Goal: Task Accomplishment & Management: Use online tool/utility

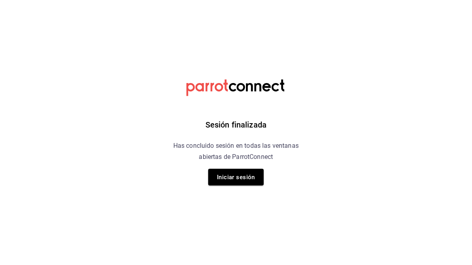
click at [238, 184] on button "Iniciar sesión" at bounding box center [236, 177] width 56 height 17
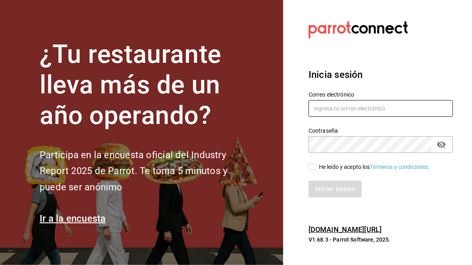
type input "[PERSON_NAME][EMAIL_ADDRESS][PERSON_NAME][DOMAIN_NAME]"
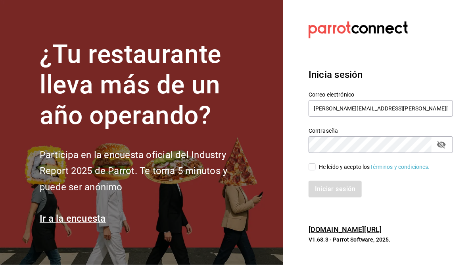
click at [317, 166] on span "He leído y acepto los Términos y condiciones." at bounding box center [373, 167] width 114 height 8
click at [316, 166] on input "He leído y acepto los Términos y condiciones." at bounding box center [312, 166] width 7 height 7
checkbox input "true"
click at [320, 188] on button "Iniciar sesión" at bounding box center [336, 188] width 54 height 17
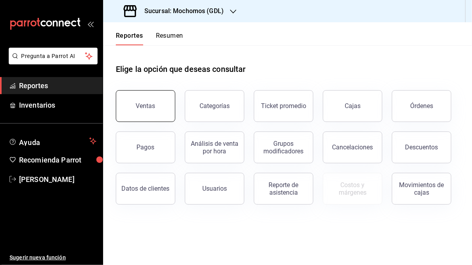
click at [144, 115] on button "Ventas" at bounding box center [145, 106] width 59 height 32
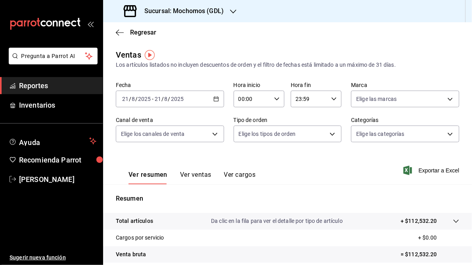
click at [203, 9] on h3 "Sucursal: Mochomos (GDL)" at bounding box center [181, 11] width 86 height 10
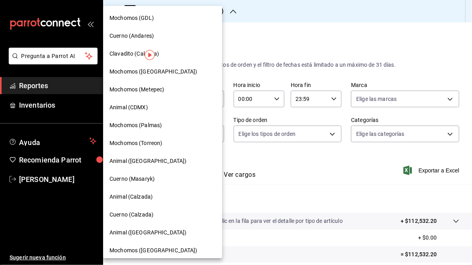
click at [126, 34] on span "Cuerno (Andares)" at bounding box center [131, 36] width 44 height 8
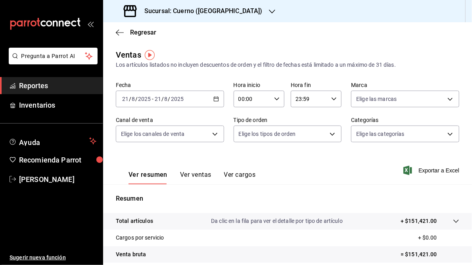
click at [217, 99] on icon "button" at bounding box center [216, 99] width 6 height 6
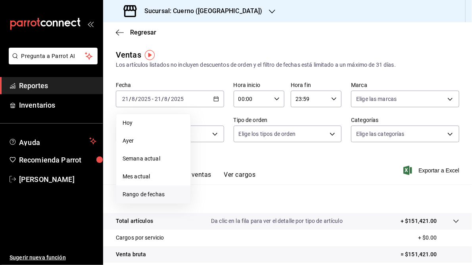
click at [148, 196] on span "Rango de fechas" at bounding box center [153, 194] width 61 height 8
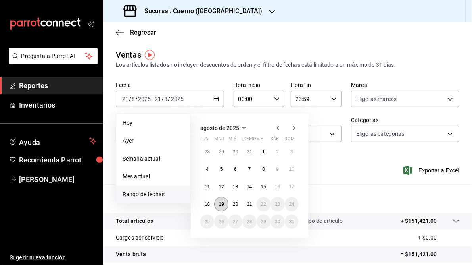
click at [220, 205] on abbr "19" at bounding box center [221, 204] width 5 height 6
click at [233, 207] on button "20" at bounding box center [235, 204] width 14 height 14
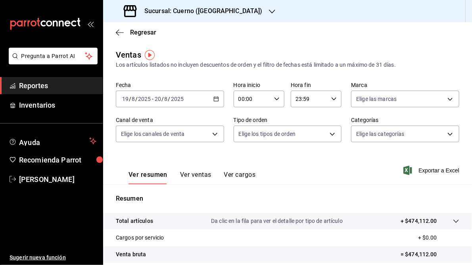
click at [217, 98] on icon "button" at bounding box center [216, 99] width 6 height 6
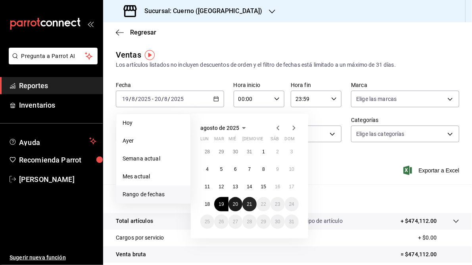
drag, startPoint x: 239, startPoint y: 204, endPoint x: 249, endPoint y: 206, distance: 10.1
click at [239, 204] on button "20" at bounding box center [235, 204] width 14 height 14
drag, startPoint x: 250, startPoint y: 205, endPoint x: 266, endPoint y: 205, distance: 15.5
click at [250, 205] on abbr "21" at bounding box center [249, 204] width 5 height 6
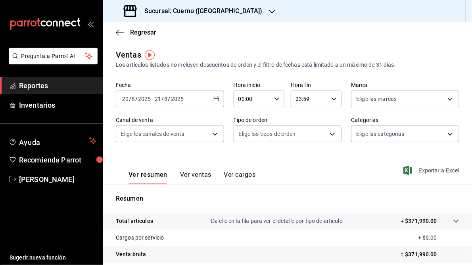
click at [426, 172] on span "Exportar a Excel" at bounding box center [432, 170] width 54 height 10
click at [269, 11] on icon "button" at bounding box center [272, 12] width 6 height 4
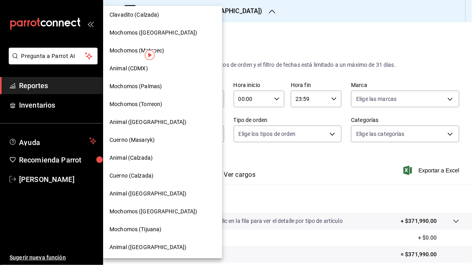
scroll to position [58, 0]
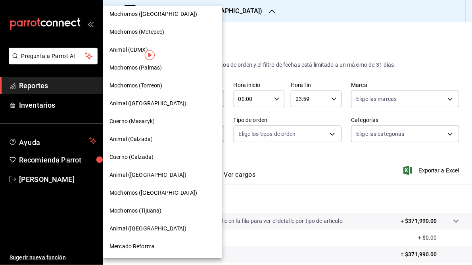
click at [148, 194] on span "Mochomos ([GEOGRAPHIC_DATA])" at bounding box center [153, 192] width 88 height 8
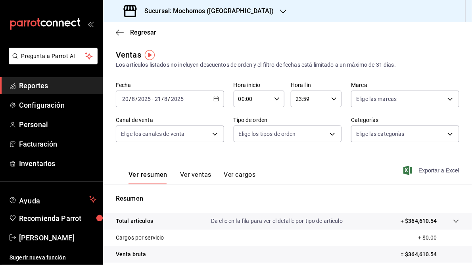
click at [428, 172] on span "Exportar a Excel" at bounding box center [432, 170] width 54 height 10
click at [280, 8] on icon "button" at bounding box center [283, 11] width 6 height 6
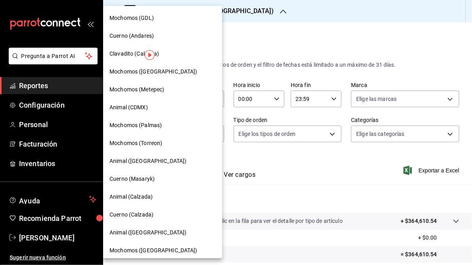
click at [147, 143] on span "Mochomos (Torreon)" at bounding box center [135, 143] width 53 height 8
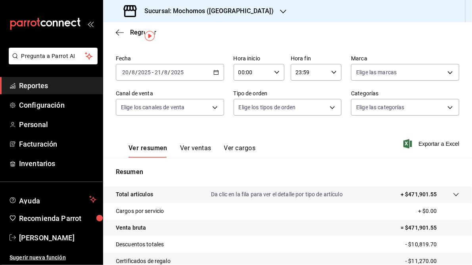
scroll to position [63, 0]
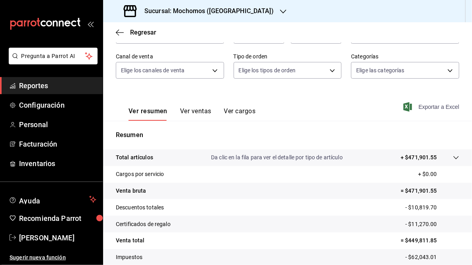
click at [424, 105] on span "Exportar a Excel" at bounding box center [432, 107] width 54 height 10
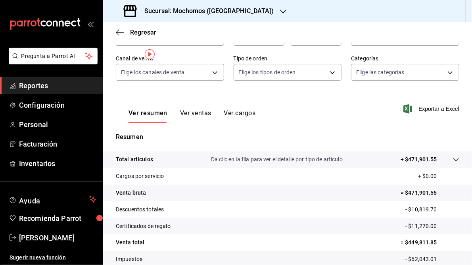
scroll to position [0, 0]
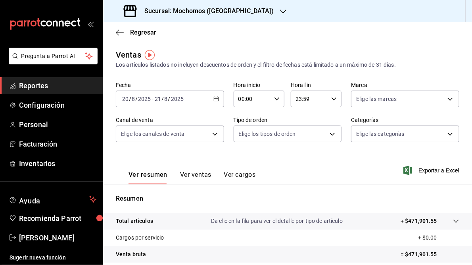
click at [280, 9] on icon "button" at bounding box center [283, 11] width 6 height 6
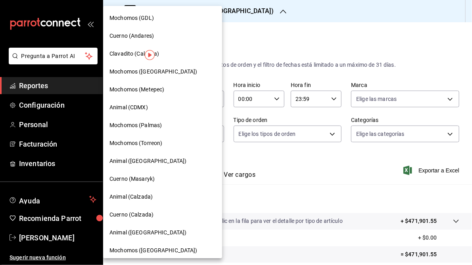
click at [144, 19] on span "Mochomos (GDL)" at bounding box center [131, 18] width 44 height 8
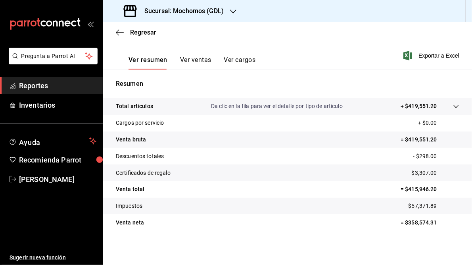
scroll to position [115, 0]
click at [426, 54] on span "Exportar a Excel" at bounding box center [432, 55] width 54 height 10
click at [232, 9] on icon "button" at bounding box center [233, 11] width 6 height 6
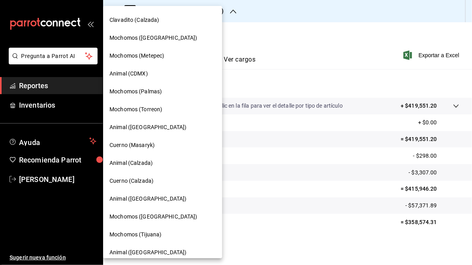
scroll to position [58, 0]
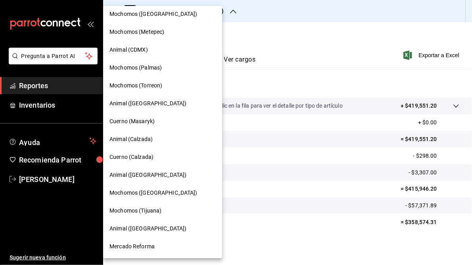
click at [139, 244] on span "Mercado Reforma" at bounding box center [131, 246] width 45 height 8
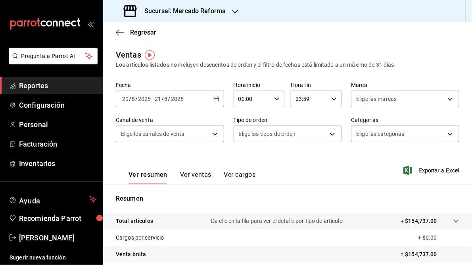
click at [428, 170] on span "Exportar a Excel" at bounding box center [432, 170] width 54 height 10
click at [280, 174] on div "Ver resumen Ver ventas Ver cargos Exportar a Excel" at bounding box center [287, 168] width 369 height 33
click at [331, 100] on icon "button" at bounding box center [334, 99] width 6 height 6
click at [298, 135] on span "05" at bounding box center [301, 132] width 12 height 6
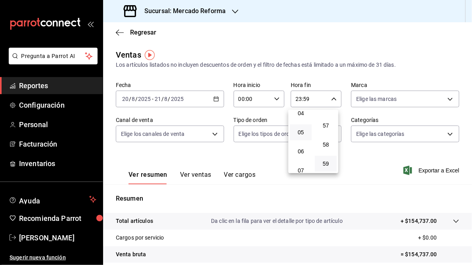
type input "05:59"
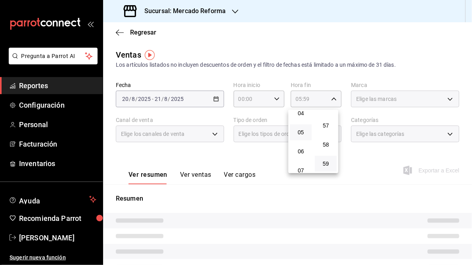
click at [409, 54] on div at bounding box center [236, 132] width 472 height 265
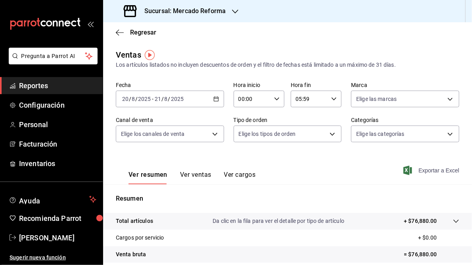
click at [424, 171] on span "Exportar a Excel" at bounding box center [432, 170] width 54 height 10
click at [234, 10] on icon "button" at bounding box center [235, 11] width 6 height 6
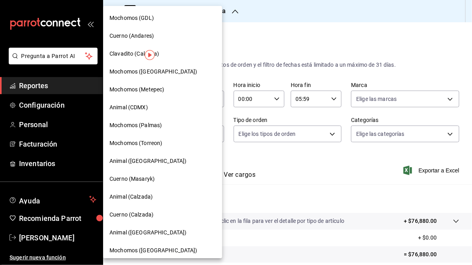
click at [136, 19] on span "Mochomos (GDL)" at bounding box center [131, 18] width 44 height 8
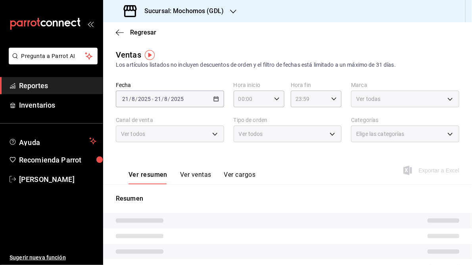
type input "05:59"
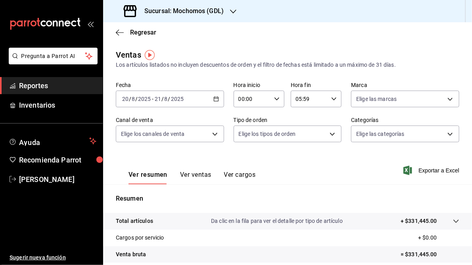
click at [274, 100] on icon "button" at bounding box center [277, 99] width 6 height 6
click at [245, 152] on span "05" at bounding box center [244, 151] width 12 height 6
type input "05:00"
click at [332, 168] on div at bounding box center [236, 132] width 472 height 265
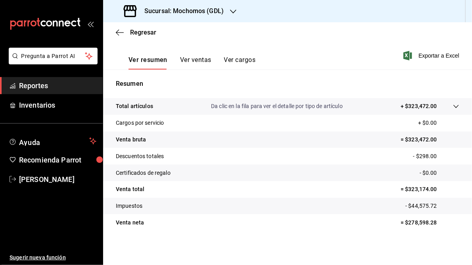
scroll to position [115, 0]
click at [422, 56] on span "Exportar a Excel" at bounding box center [432, 55] width 54 height 10
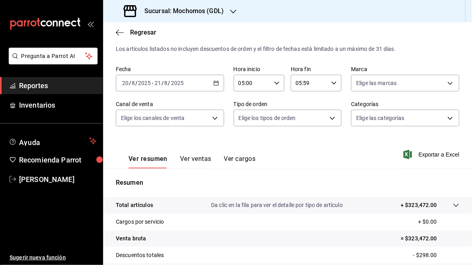
scroll to position [0, 0]
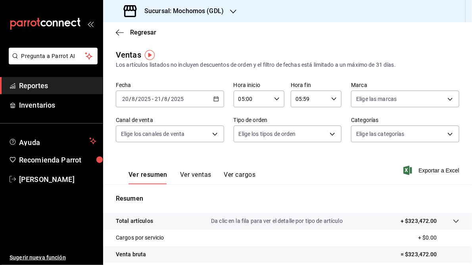
click at [234, 10] on icon "button" at bounding box center [233, 11] width 6 height 6
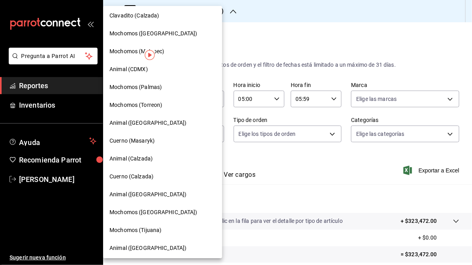
scroll to position [58, 0]
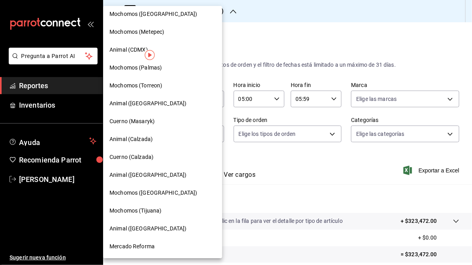
click at [134, 192] on span "Mochomos ([GEOGRAPHIC_DATA])" at bounding box center [153, 192] width 88 height 8
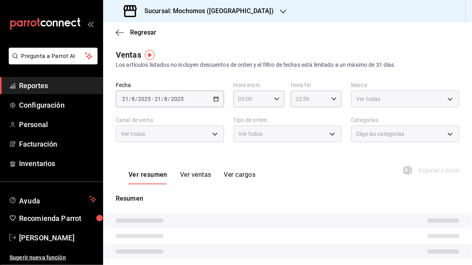
type input "05:00"
type input "05:59"
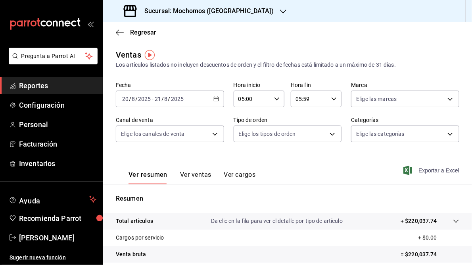
click at [430, 171] on span "Exportar a Excel" at bounding box center [432, 170] width 54 height 10
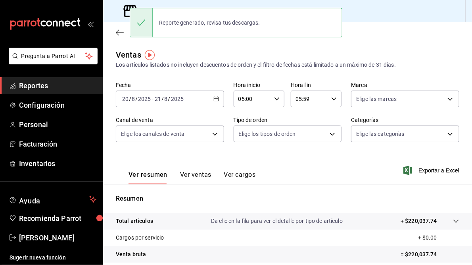
click at [382, 35] on div "Regresar" at bounding box center [287, 32] width 369 height 20
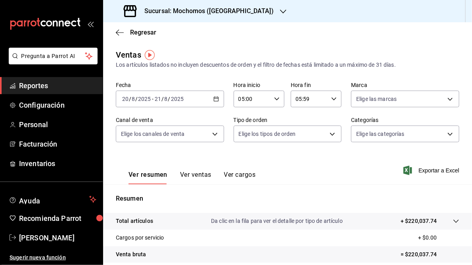
click at [280, 10] on icon "button" at bounding box center [283, 11] width 6 height 6
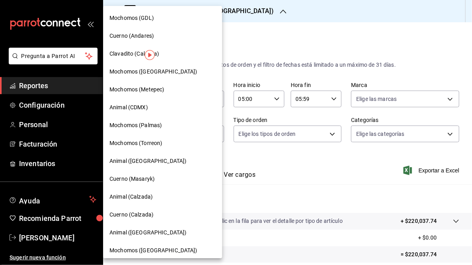
click at [142, 143] on span "Mochomos (Torreon)" at bounding box center [135, 143] width 53 height 8
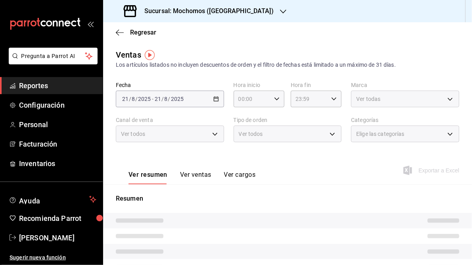
type input "05:00"
type input "05:59"
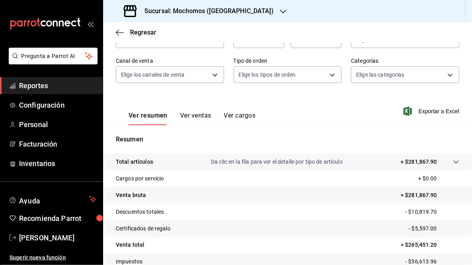
scroll to position [63, 0]
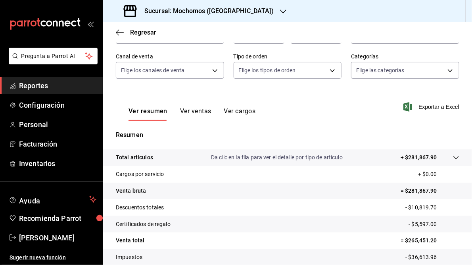
click at [418, 107] on span "Exportar a Excel" at bounding box center [432, 107] width 54 height 10
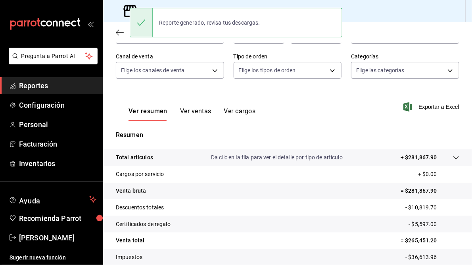
click at [386, 3] on div "Sucursal: Mochomos ([GEOGRAPHIC_DATA])" at bounding box center [287, 11] width 369 height 22
click at [387, 16] on div "Sucursal: Mochomos ([GEOGRAPHIC_DATA])" at bounding box center [287, 11] width 369 height 22
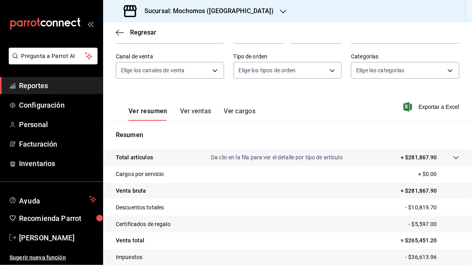
click at [180, 11] on h3 "Sucursal: Mochomos ([GEOGRAPHIC_DATA])" at bounding box center [206, 11] width 136 height 10
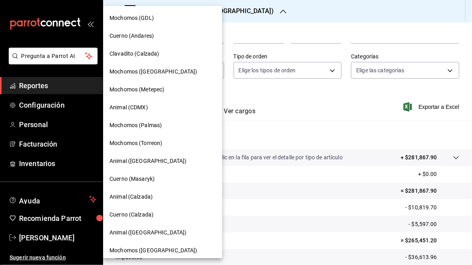
click at [126, 37] on span "Cuerno (Andares)" at bounding box center [131, 36] width 44 height 8
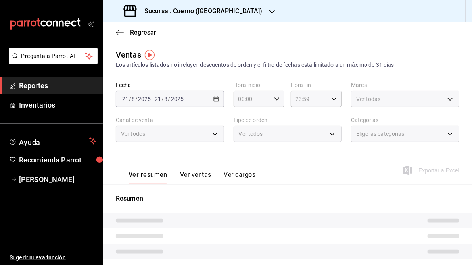
type input "05:00"
type input "05:59"
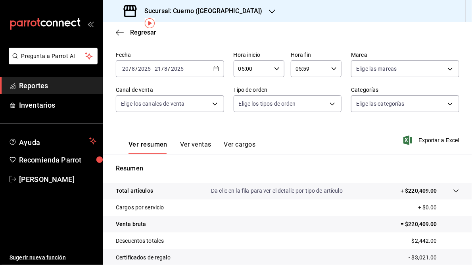
scroll to position [32, 0]
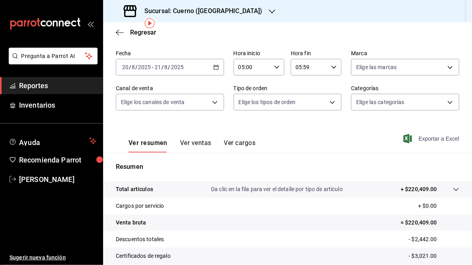
click at [430, 138] on span "Exportar a Excel" at bounding box center [432, 139] width 54 height 10
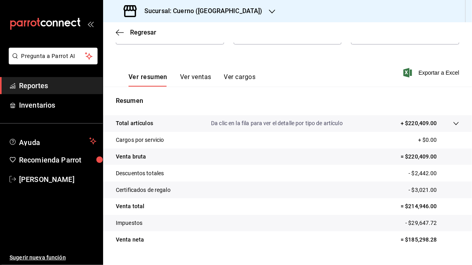
scroll to position [115, 0]
